Goal: Information Seeking & Learning: Learn about a topic

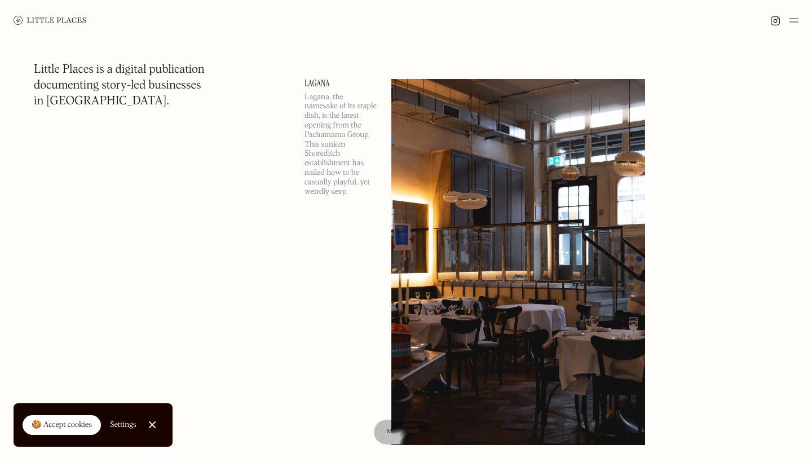
scroll to position [608, 0]
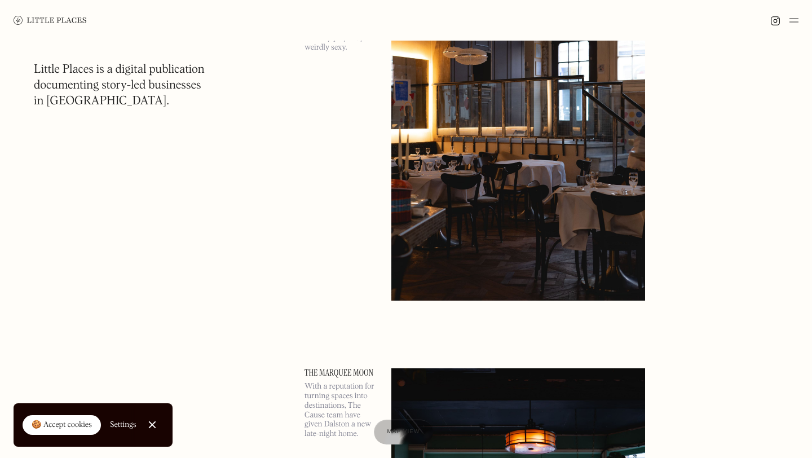
click at [797, 20] on img at bounding box center [794, 21] width 9 height 14
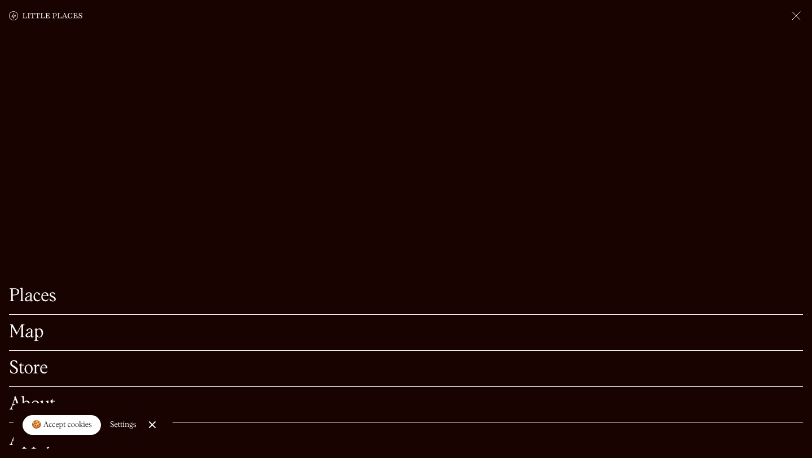
click at [151, 422] on link "Close Cookie Popup" at bounding box center [152, 425] width 23 height 23
click at [32, 297] on link "Places" at bounding box center [406, 296] width 794 height 17
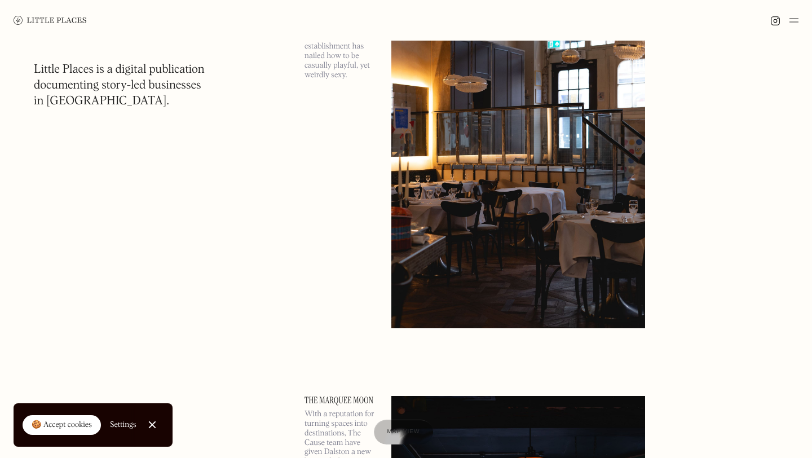
scroll to position [675, 0]
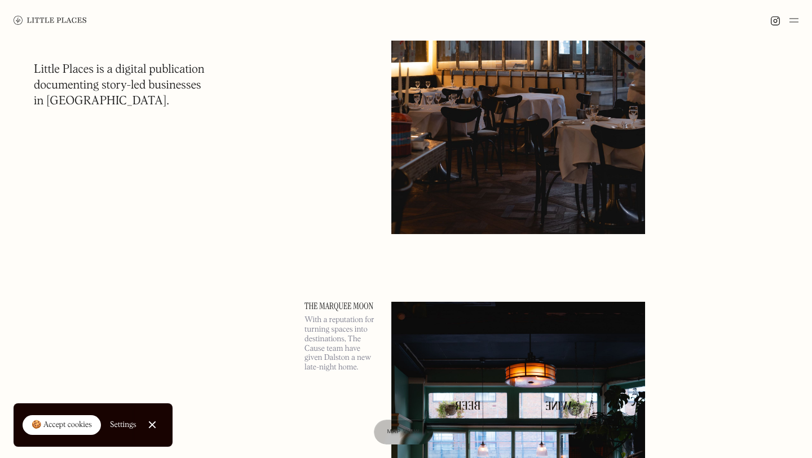
click at [794, 21] on img at bounding box center [794, 21] width 9 height 14
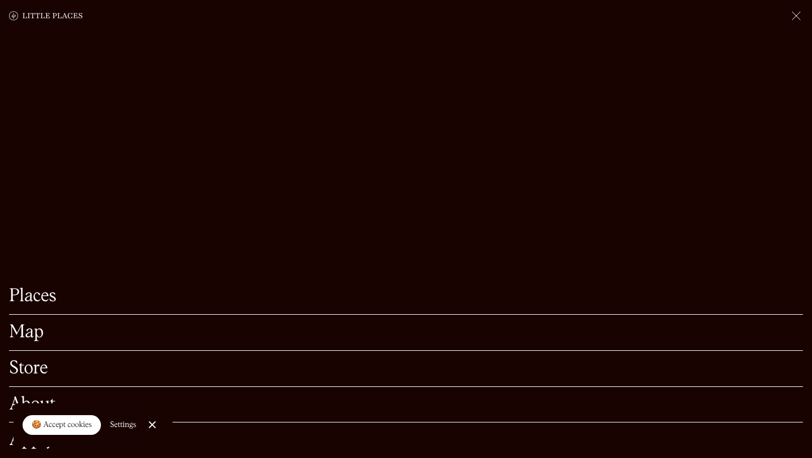
click at [29, 324] on link "Map" at bounding box center [406, 332] width 794 height 17
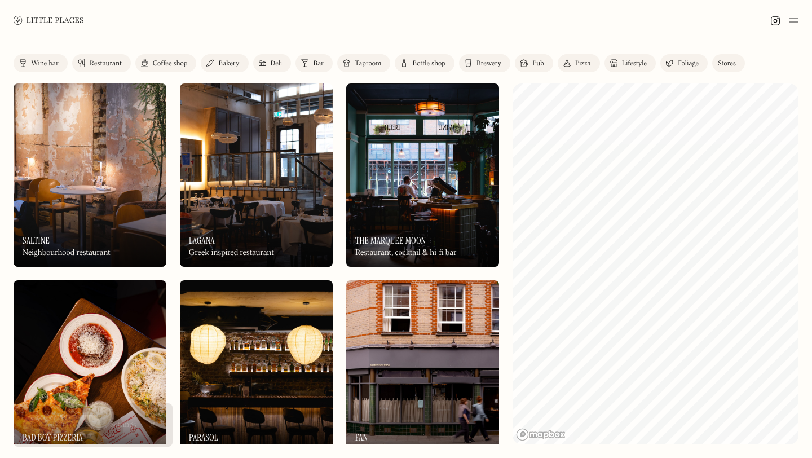
click at [107, 63] on div "Restaurant" at bounding box center [106, 63] width 32 height 7
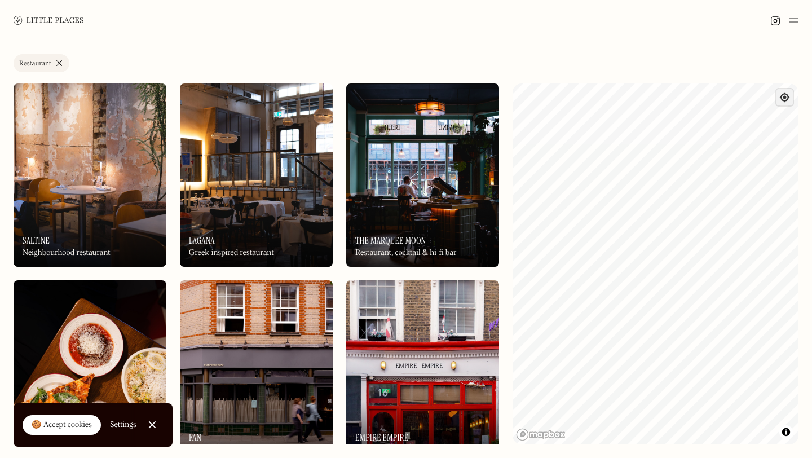
click at [782, 97] on span "Find my location" at bounding box center [785, 97] width 16 height 16
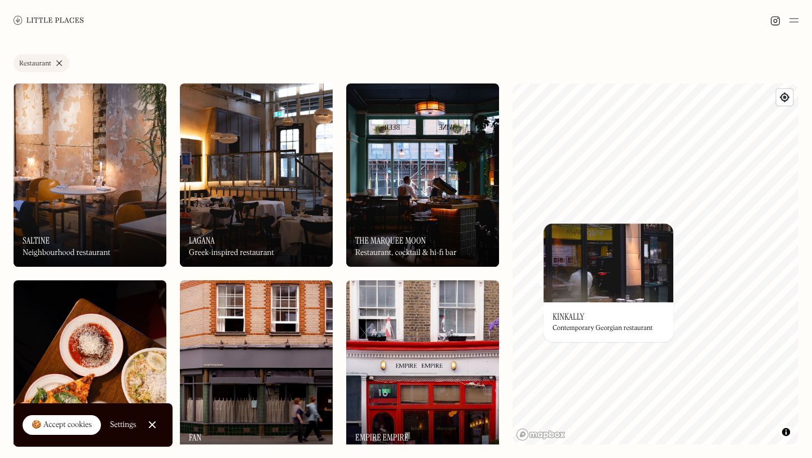
click at [562, 316] on h3 "Kinkally" at bounding box center [569, 316] width 32 height 11
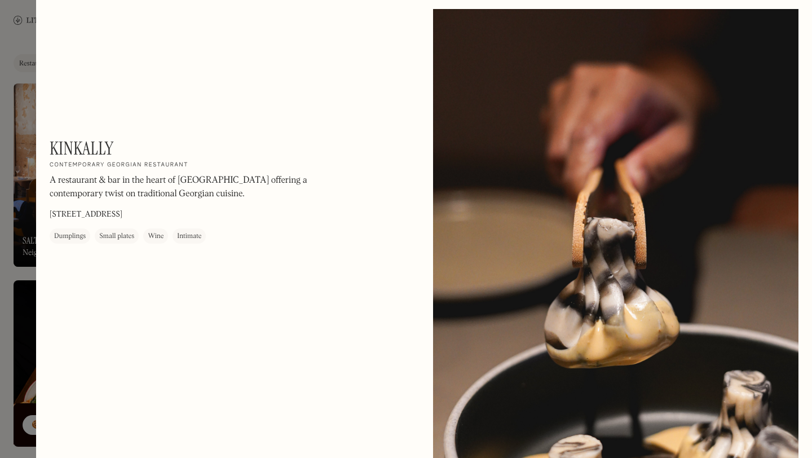
scroll to position [2183, 0]
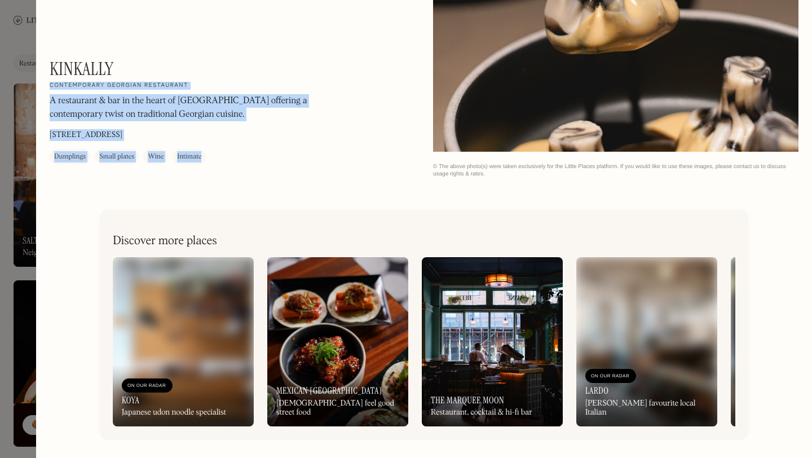
drag, startPoint x: 154, startPoint y: 62, endPoint x: 49, endPoint y: 63, distance: 105.5
drag, startPoint x: 49, startPoint y: 63, endPoint x: 104, endPoint y: 63, distance: 55.3
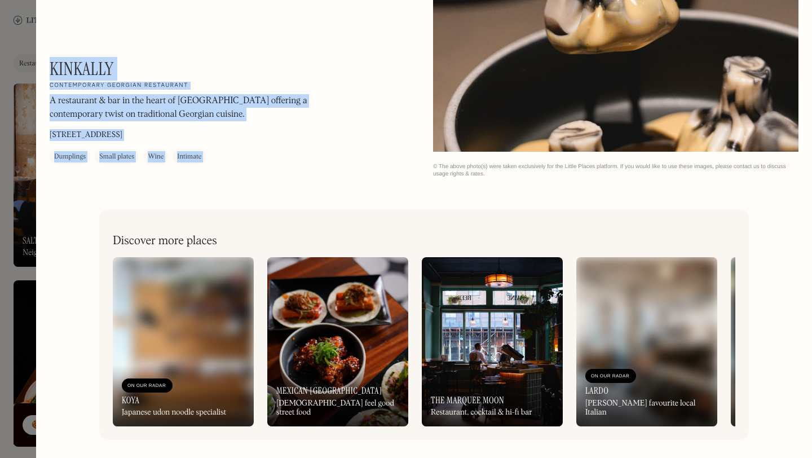
click at [104, 63] on h1 "Kinkally" at bounding box center [82, 68] width 64 height 21
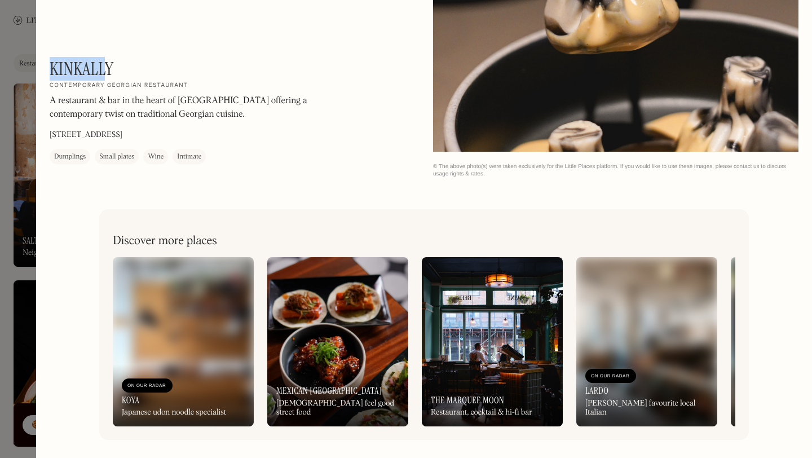
drag, startPoint x: 108, startPoint y: 66, endPoint x: 52, endPoint y: 66, distance: 55.8
click at [52, 66] on h1 "Kinkally" at bounding box center [82, 68] width 64 height 21
copy h1 "Kinkall"
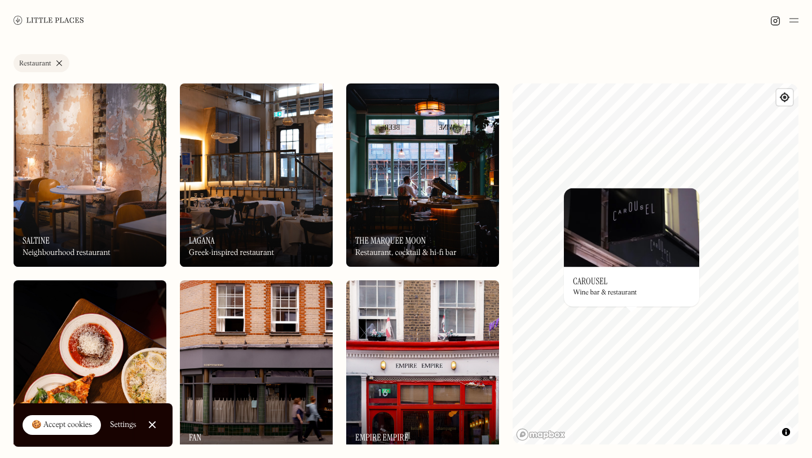
click at [593, 282] on h3 "Carousel" at bounding box center [590, 281] width 34 height 11
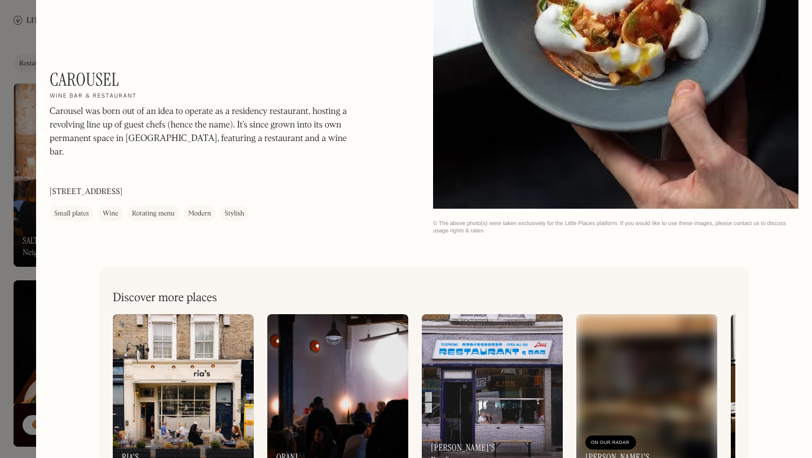
scroll to position [2593, 0]
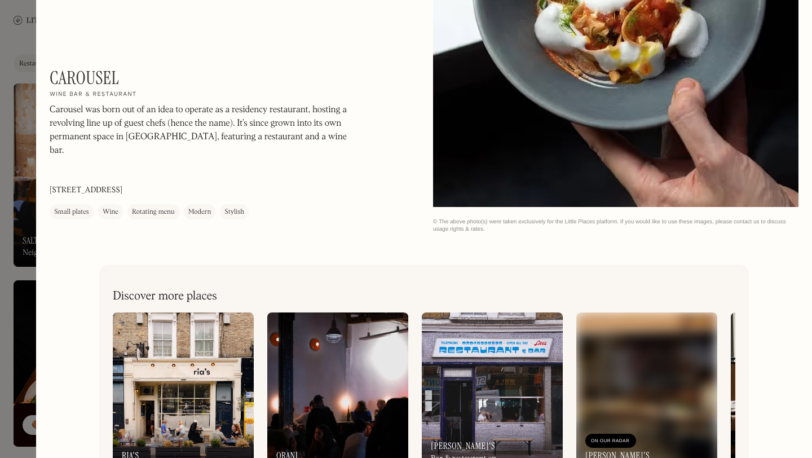
click at [19, 130] on div at bounding box center [406, 229] width 812 height 458
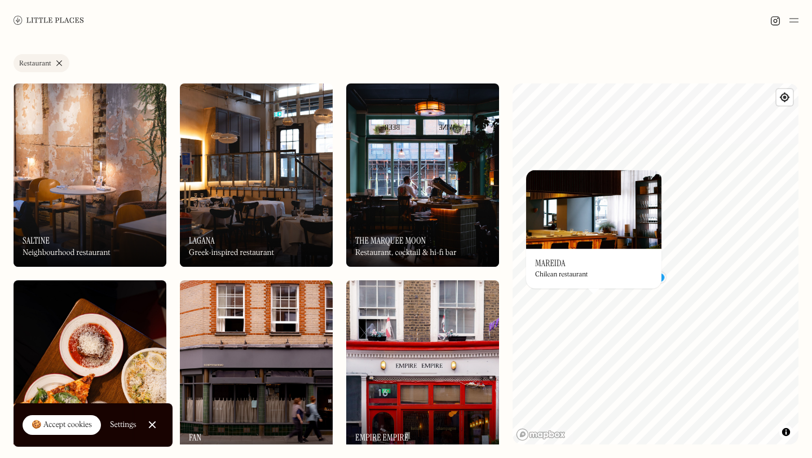
click at [551, 261] on h3 "Mareida" at bounding box center [550, 263] width 30 height 11
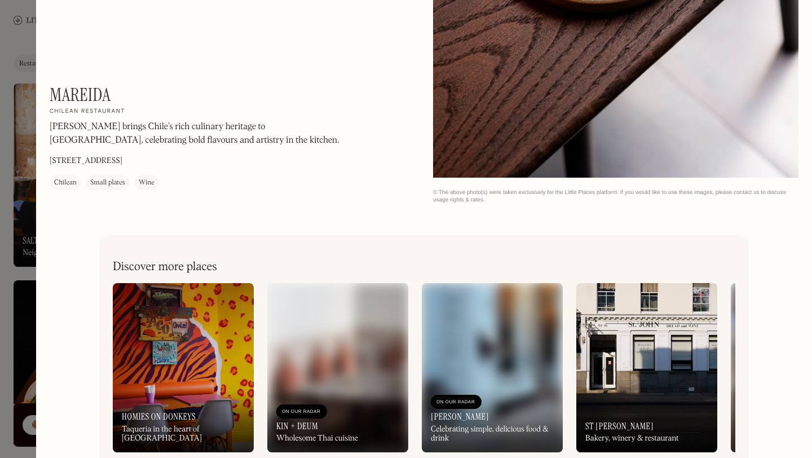
scroll to position [1717, 0]
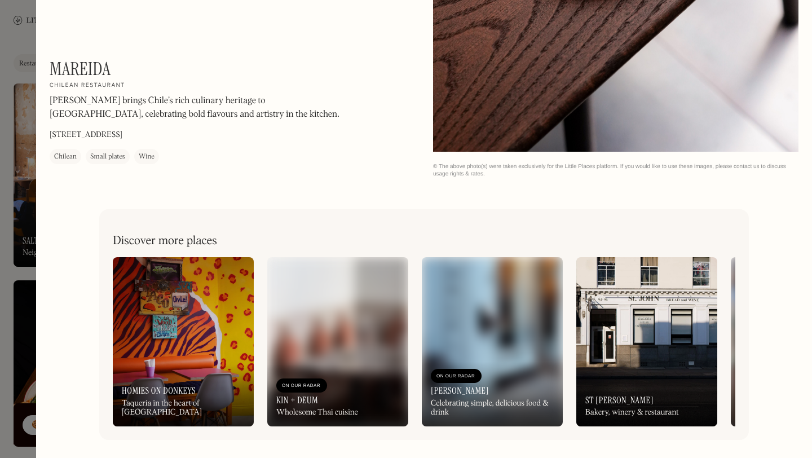
click at [12, 232] on div at bounding box center [406, 229] width 812 height 458
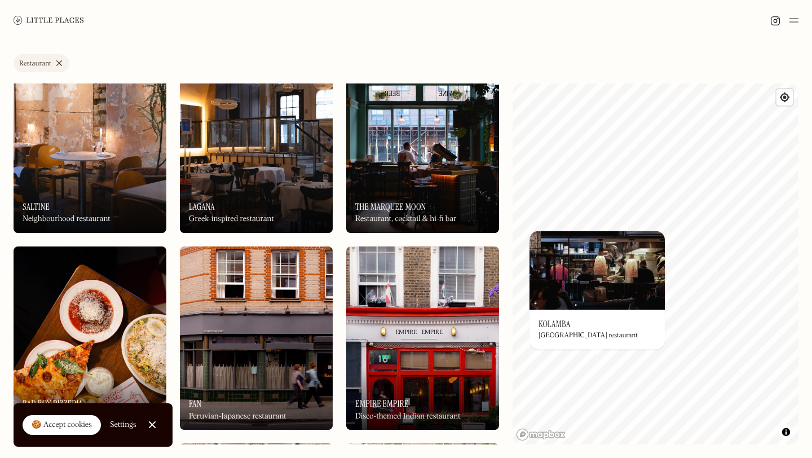
scroll to position [36, 0]
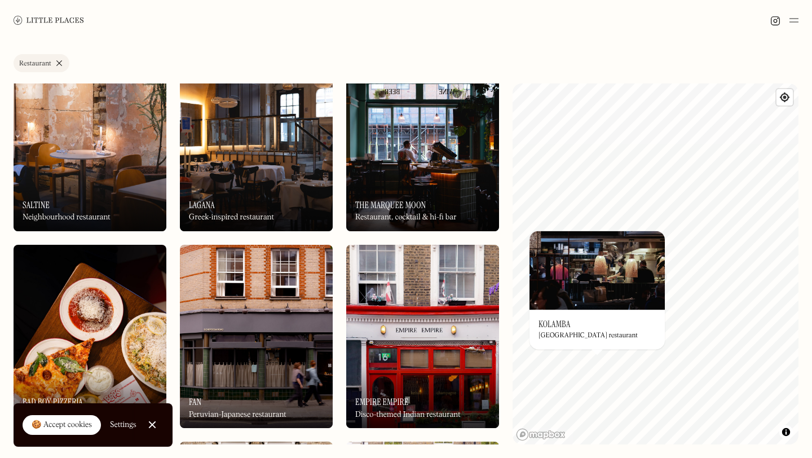
click at [285, 360] on img at bounding box center [256, 336] width 153 height 183
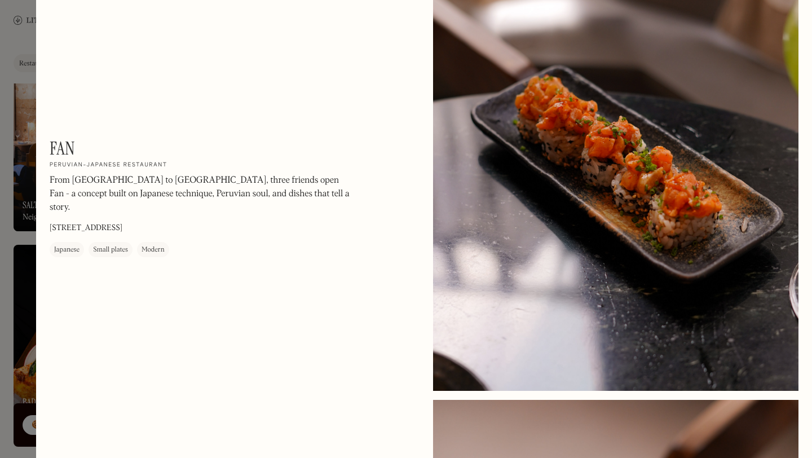
scroll to position [828, 0]
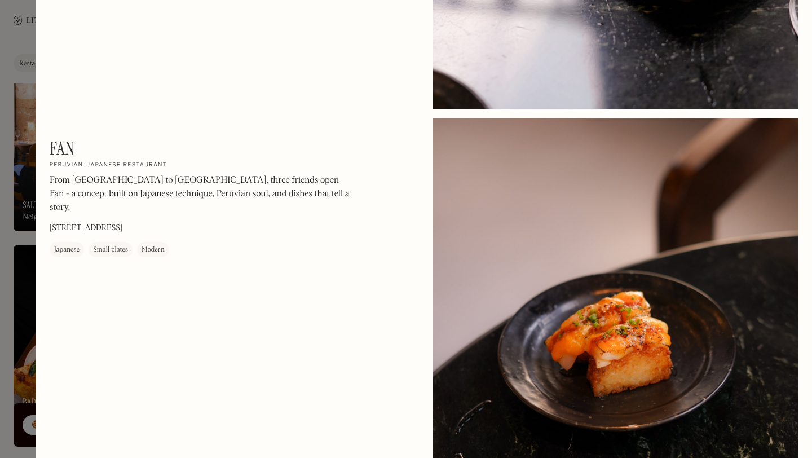
click at [0, 135] on div at bounding box center [406, 229] width 812 height 458
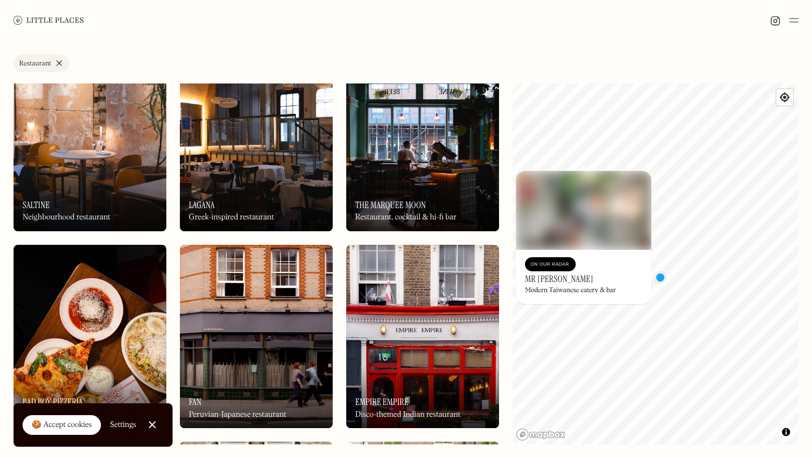
click at [532, 278] on h3 "Mr Ji" at bounding box center [559, 279] width 68 height 11
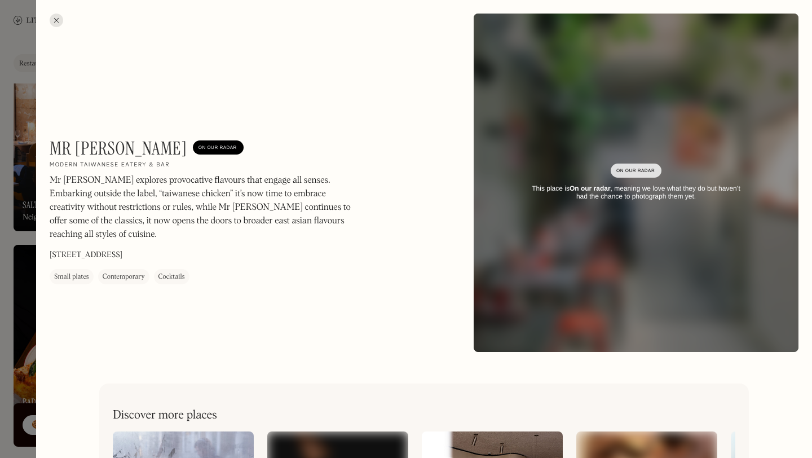
click at [31, 217] on div at bounding box center [406, 229] width 812 height 458
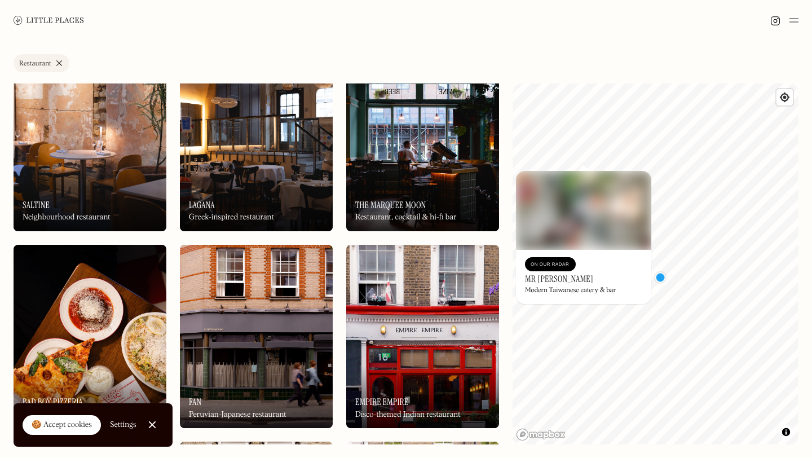
click at [1, 177] on div "Label Restaurant Wine bar Restaurant Coffee shop Bakery Deli Bar Taproom Bottle…" at bounding box center [406, 249] width 812 height 417
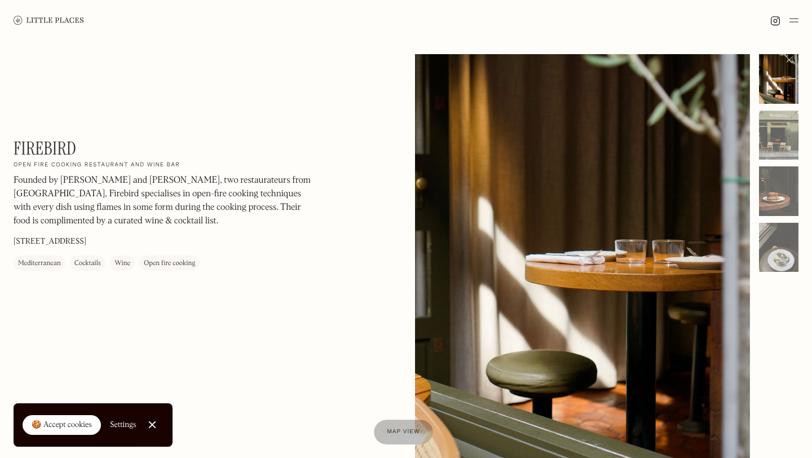
scroll to position [29, 0]
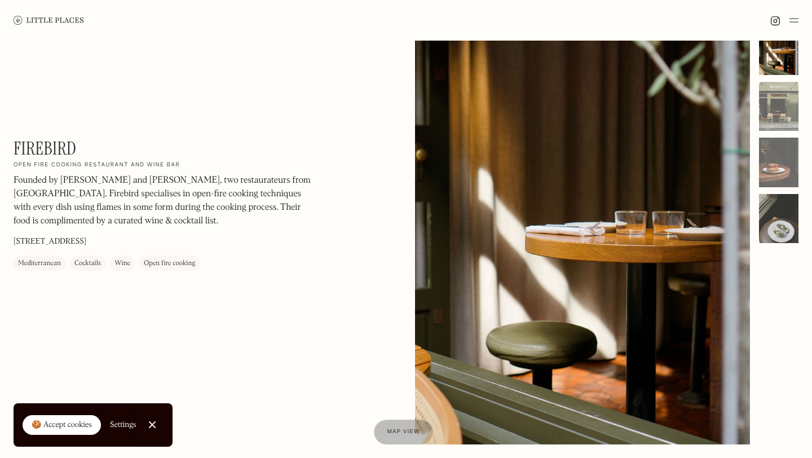
click at [774, 213] on div at bounding box center [778, 219] width 39 height 50
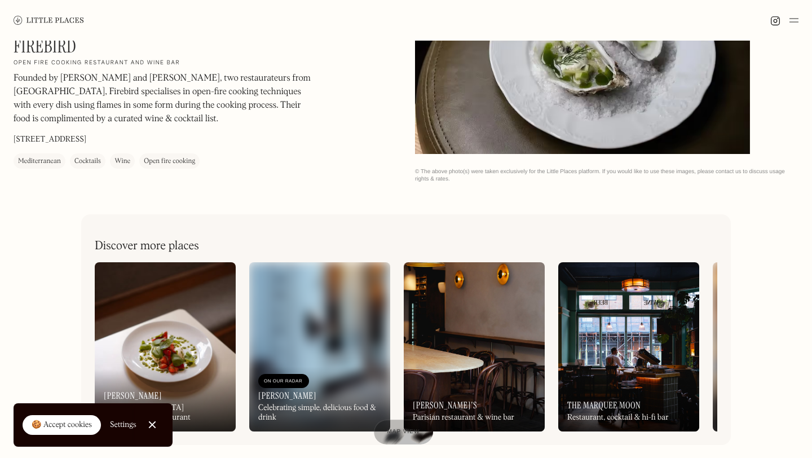
scroll to position [503, 0]
